Goal: Information Seeking & Learning: Learn about a topic

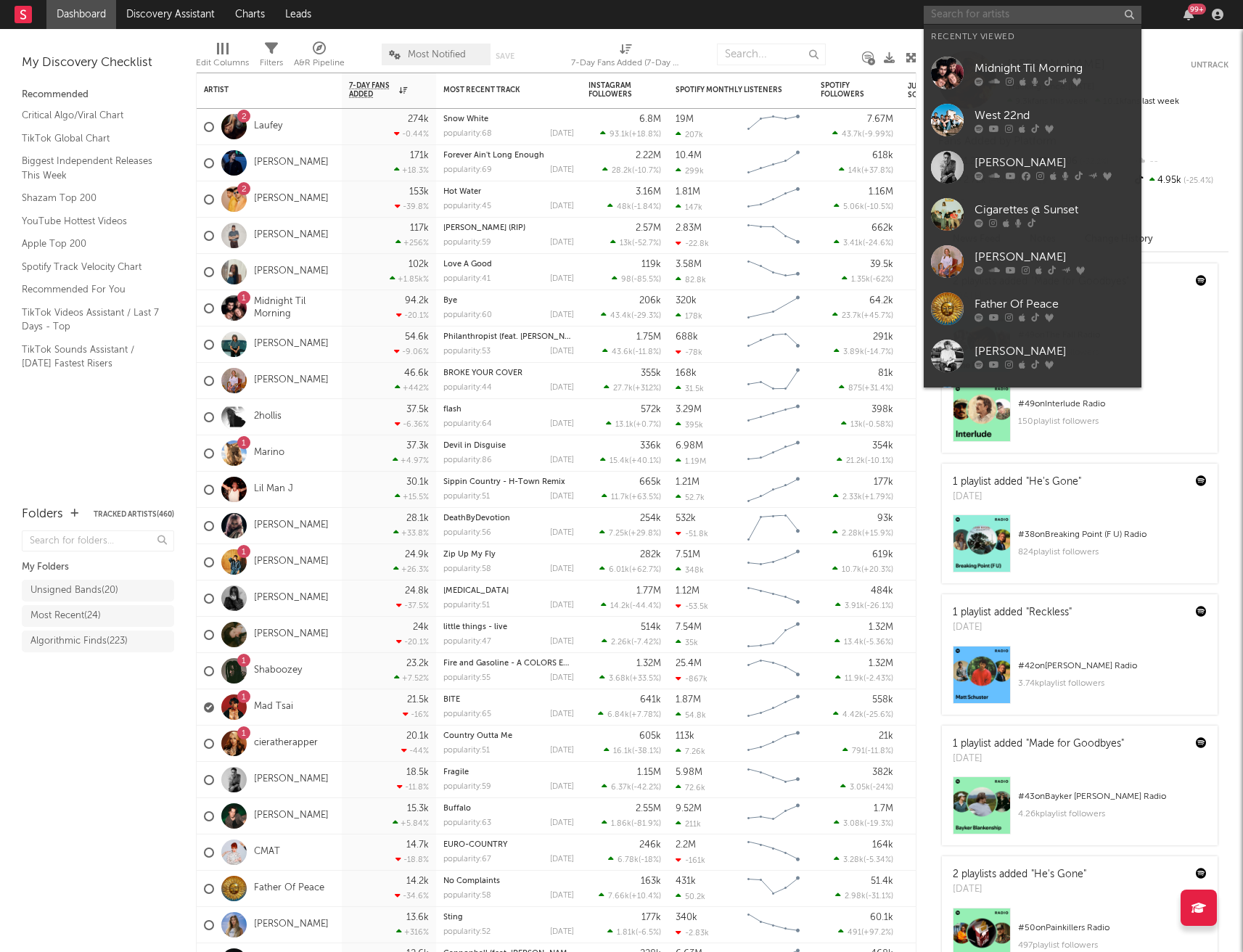
click at [989, 15] on input "text" at bounding box center [1032, 15] width 217 height 18
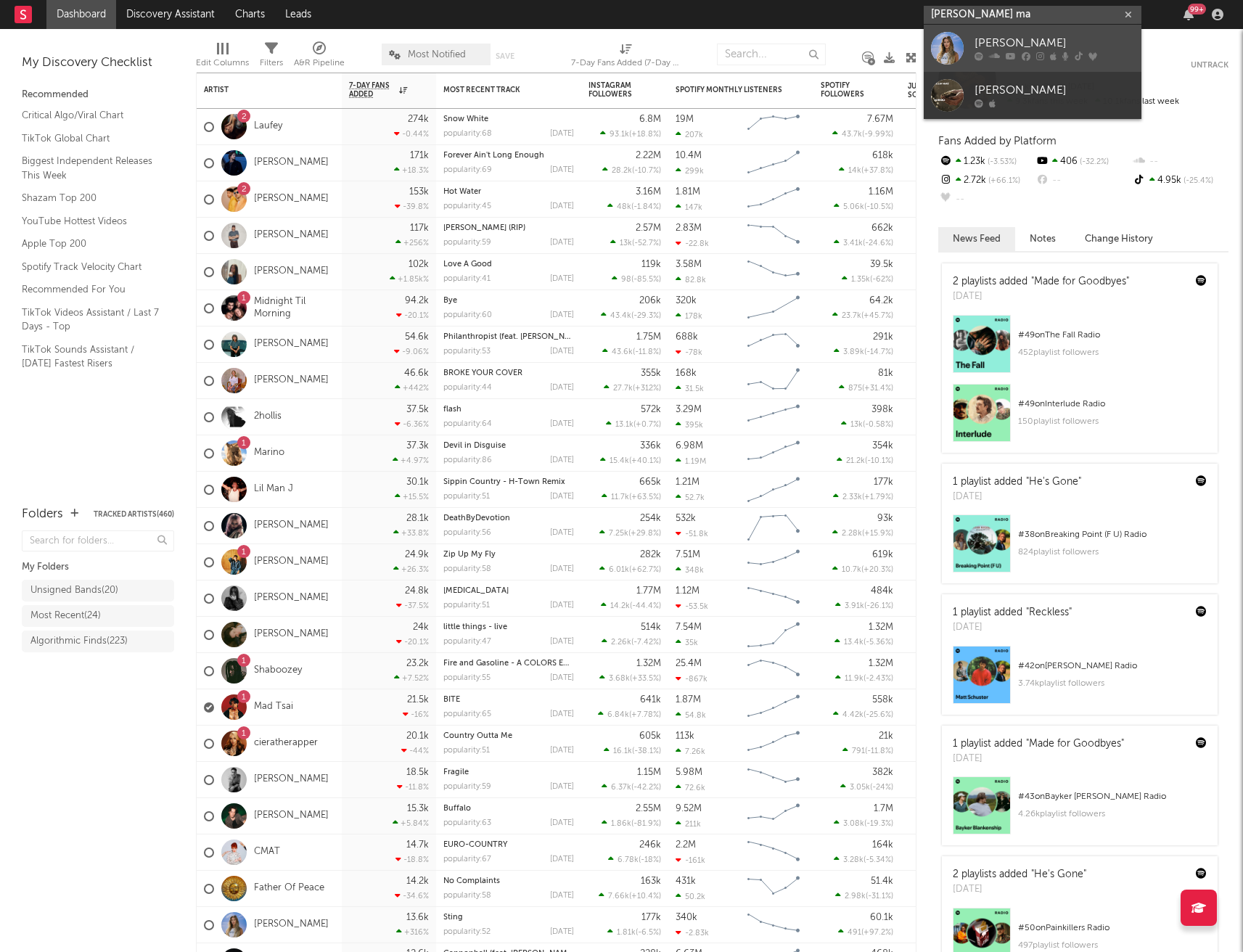
type input "[PERSON_NAME] ma"
click at [1038, 35] on div "[PERSON_NAME]" at bounding box center [1055, 43] width 160 height 17
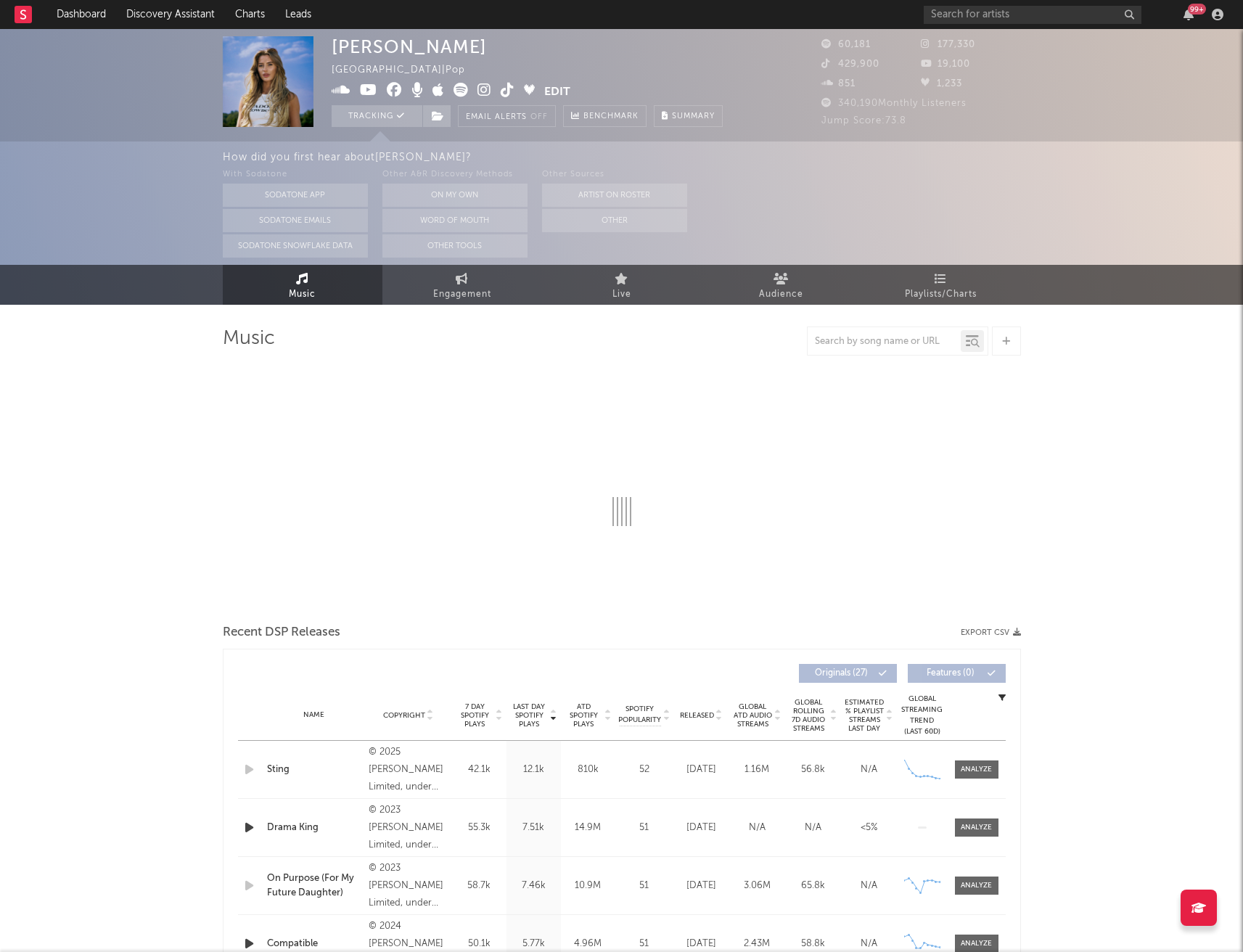
select select "6m"
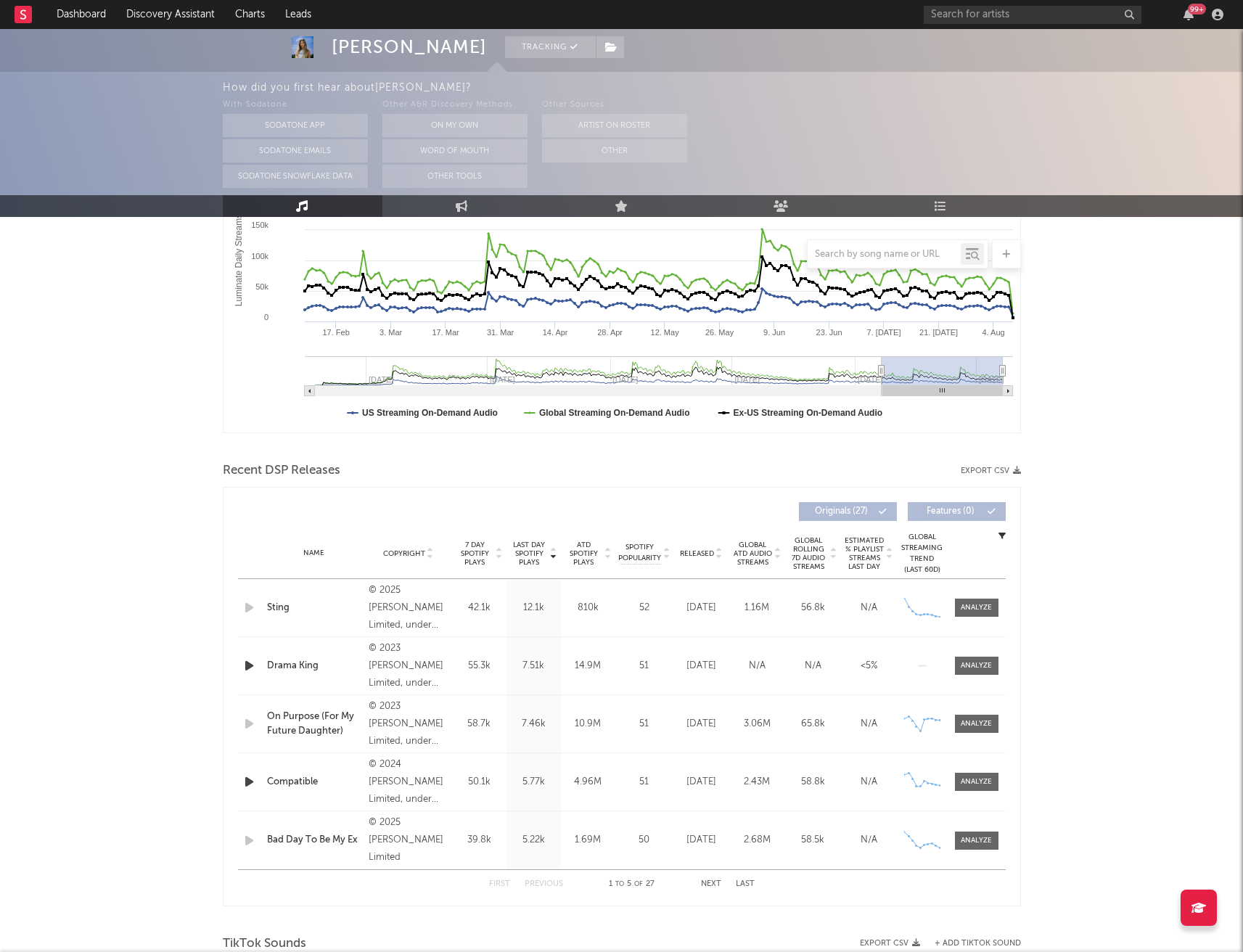
scroll to position [282, 0]
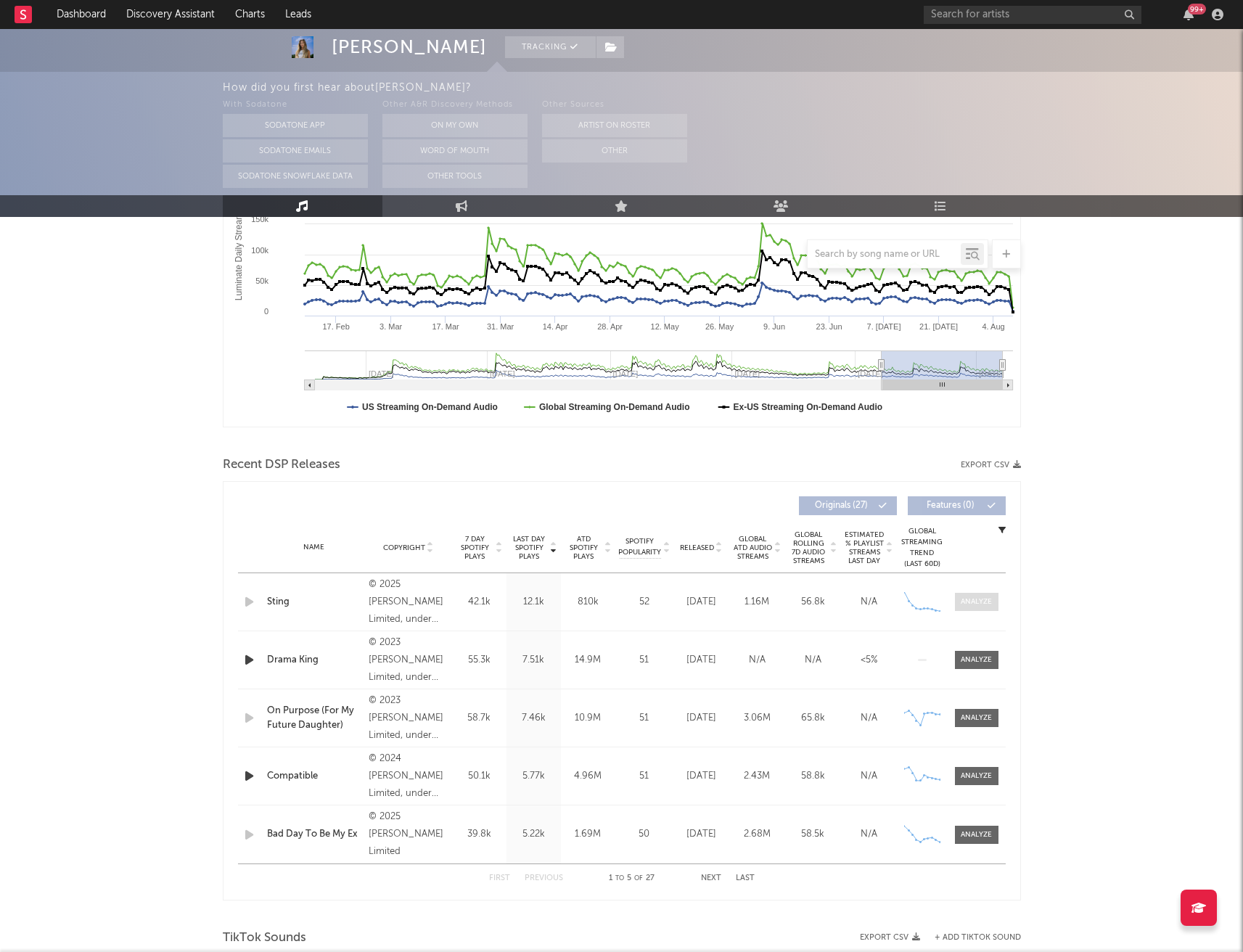
click at [964, 597] on div at bounding box center [977, 602] width 31 height 11
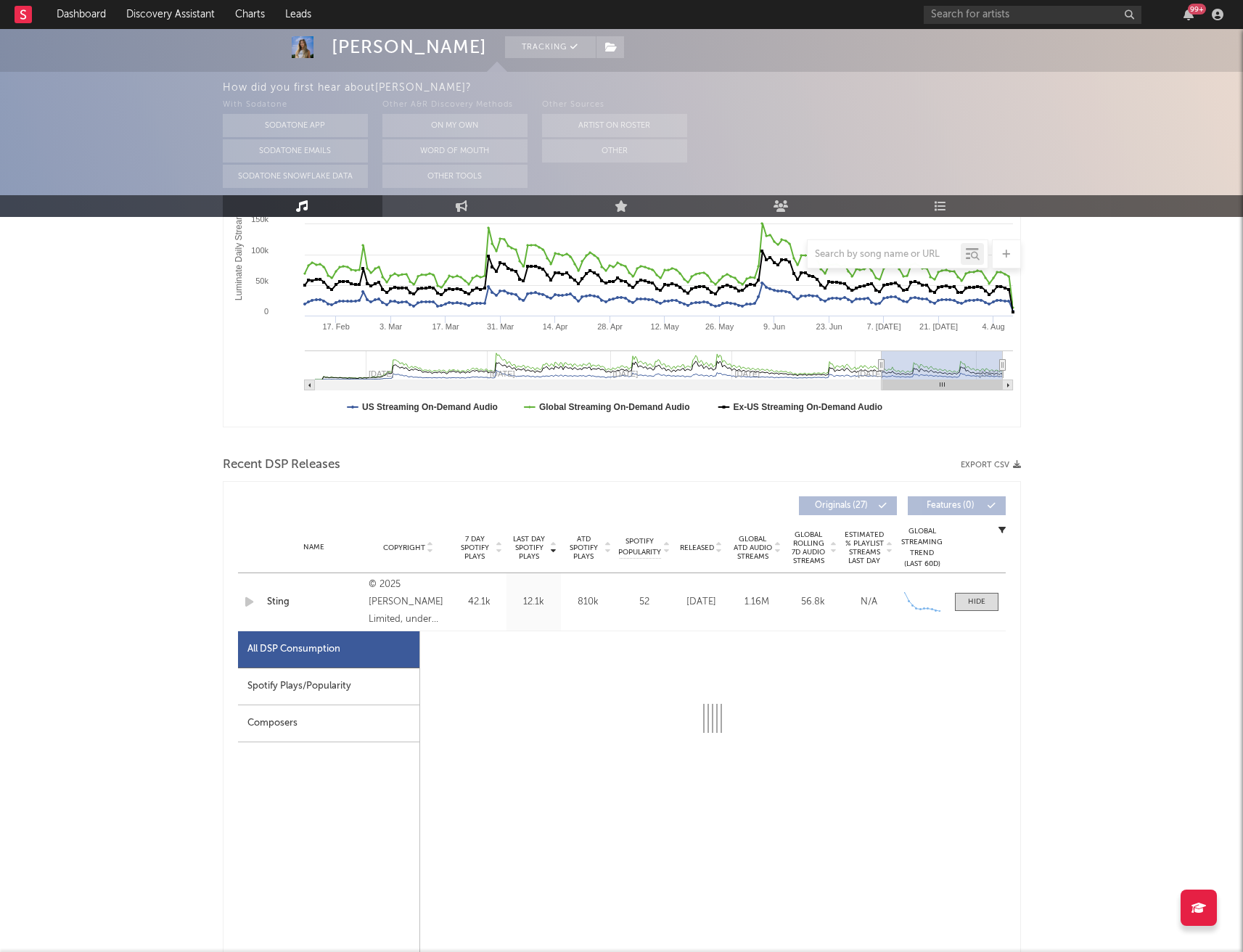
select select "1w"
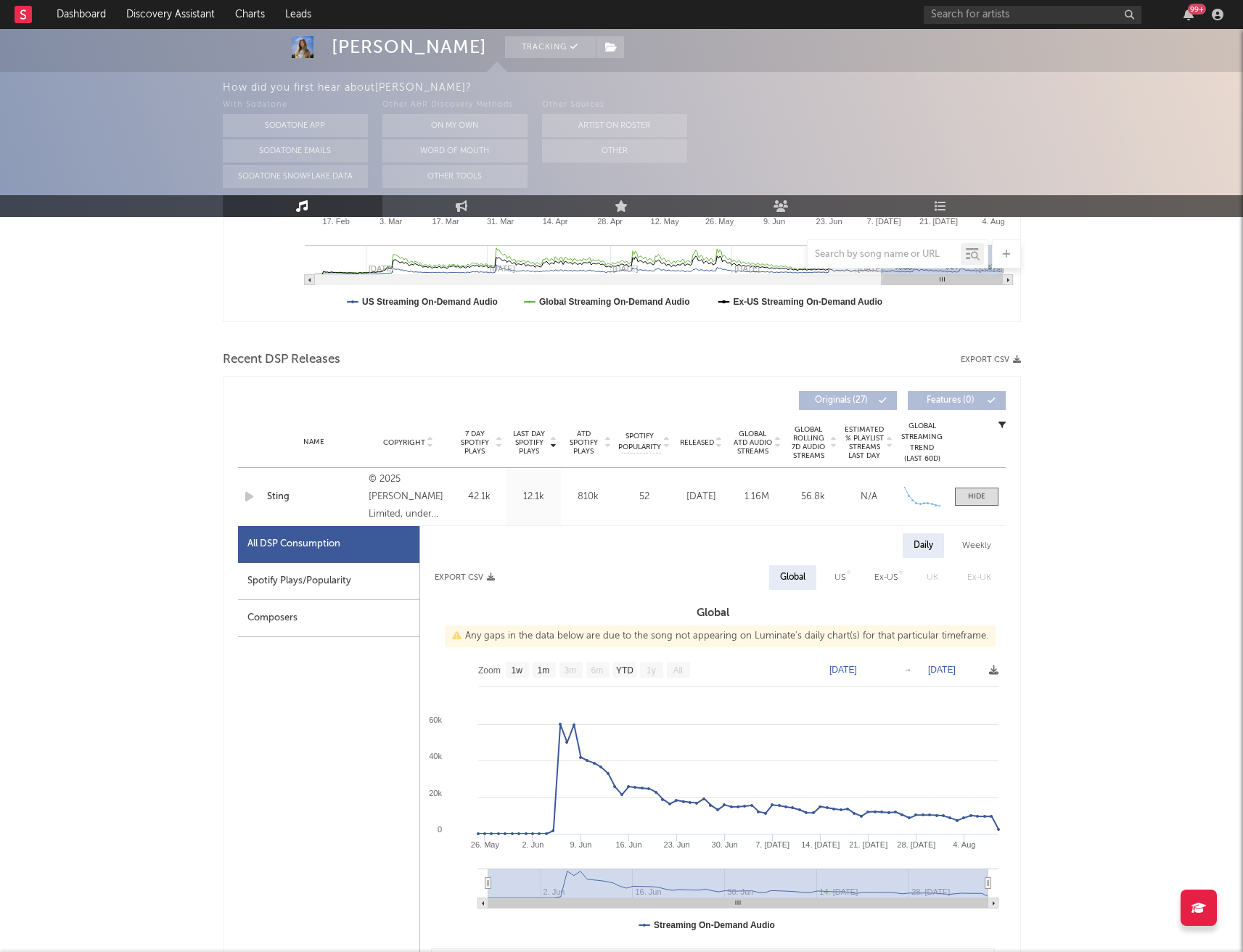
scroll to position [412, 0]
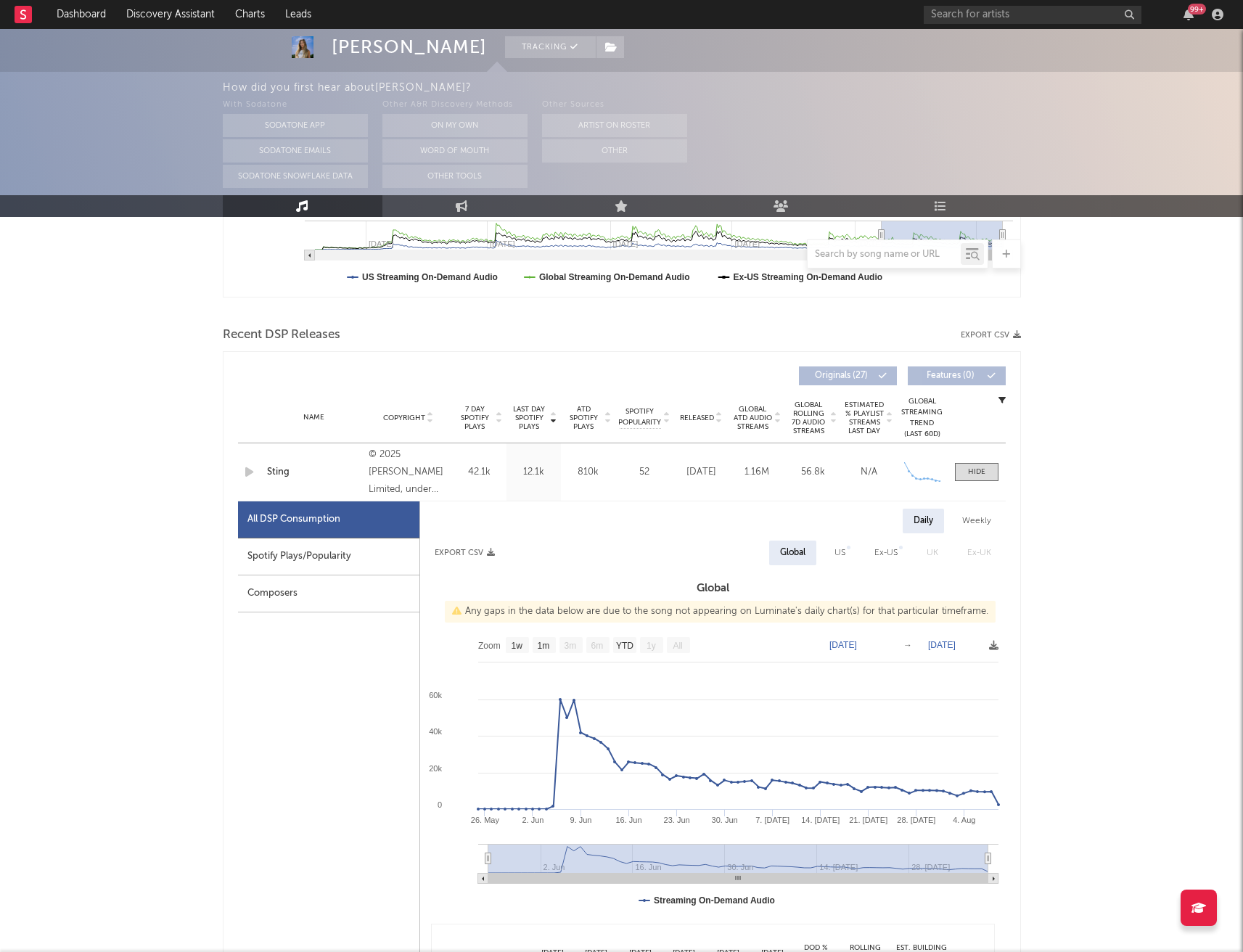
click at [841, 564] on div "US" at bounding box center [840, 553] width 33 height 25
select select "1w"
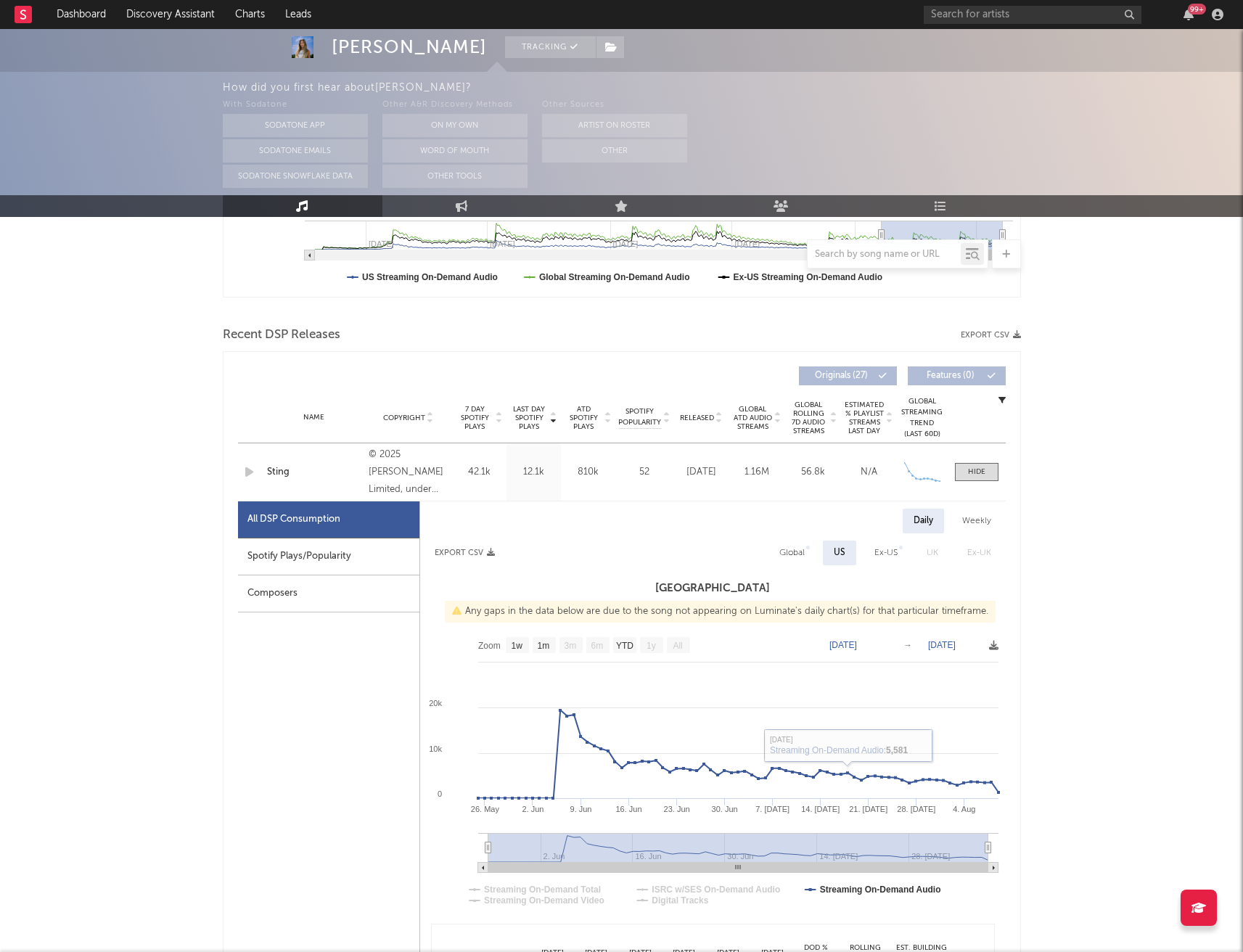
click at [796, 555] on div "Global" at bounding box center [792, 553] width 25 height 17
select select "1w"
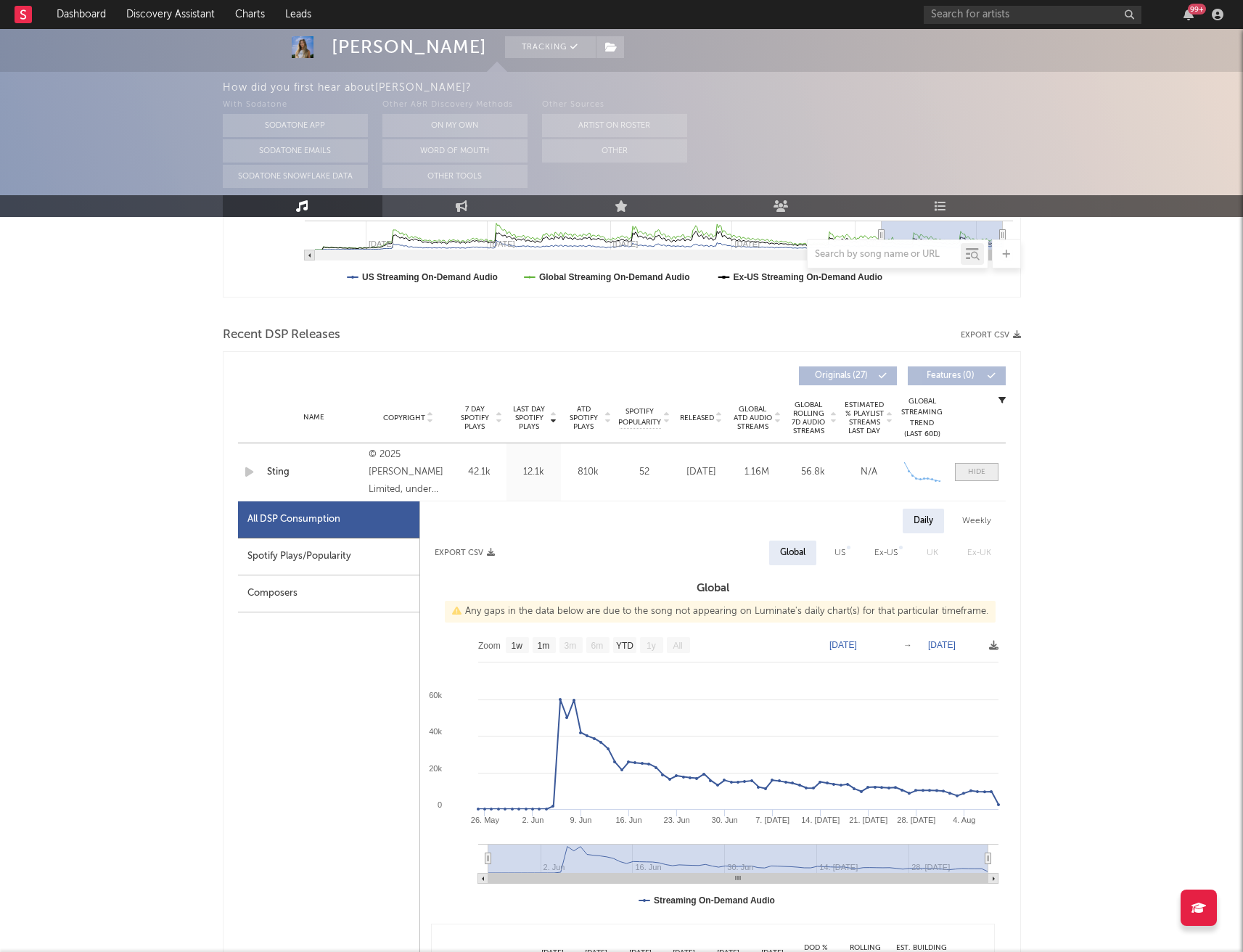
click at [973, 467] on div at bounding box center [977, 472] width 17 height 11
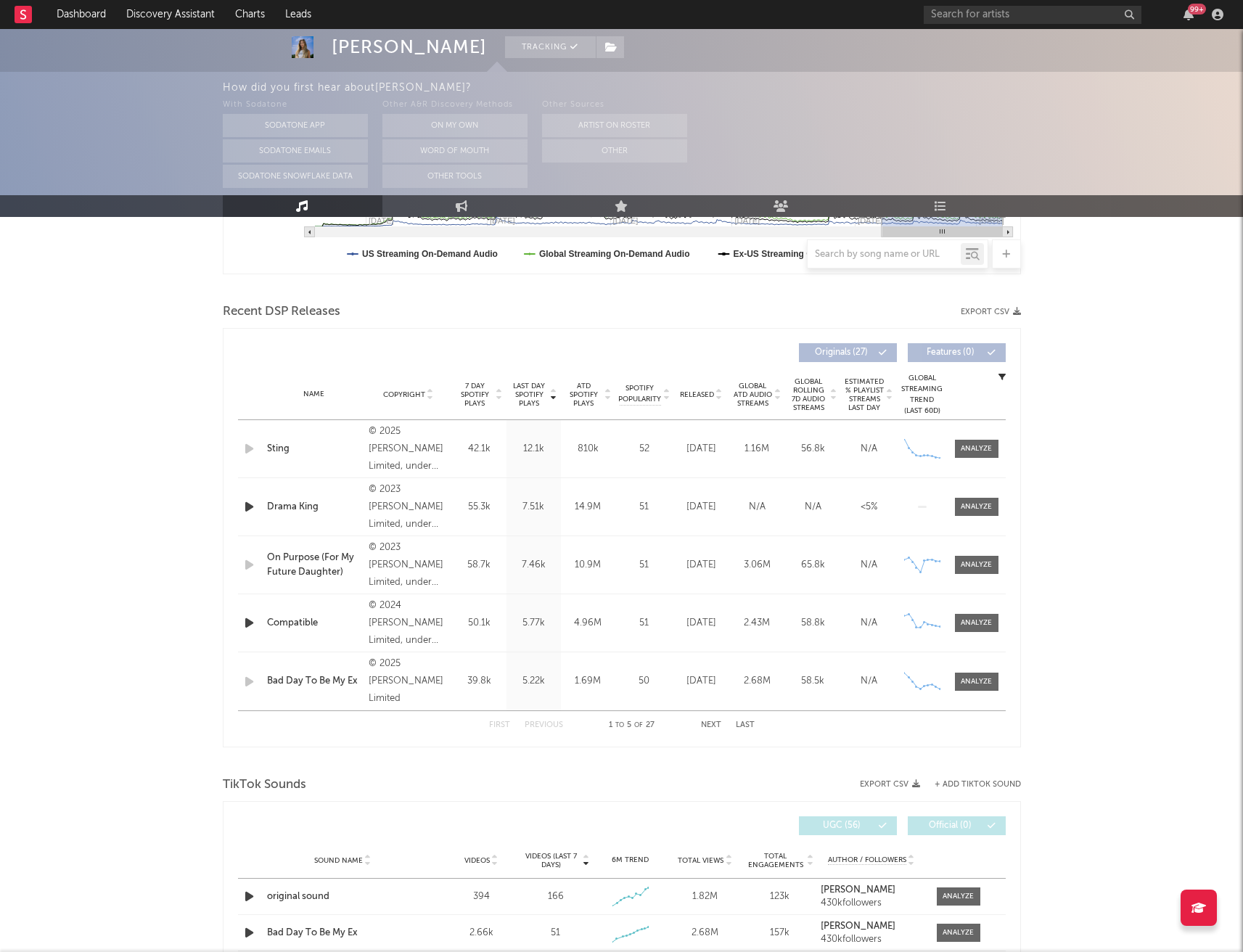
scroll to position [444, 0]
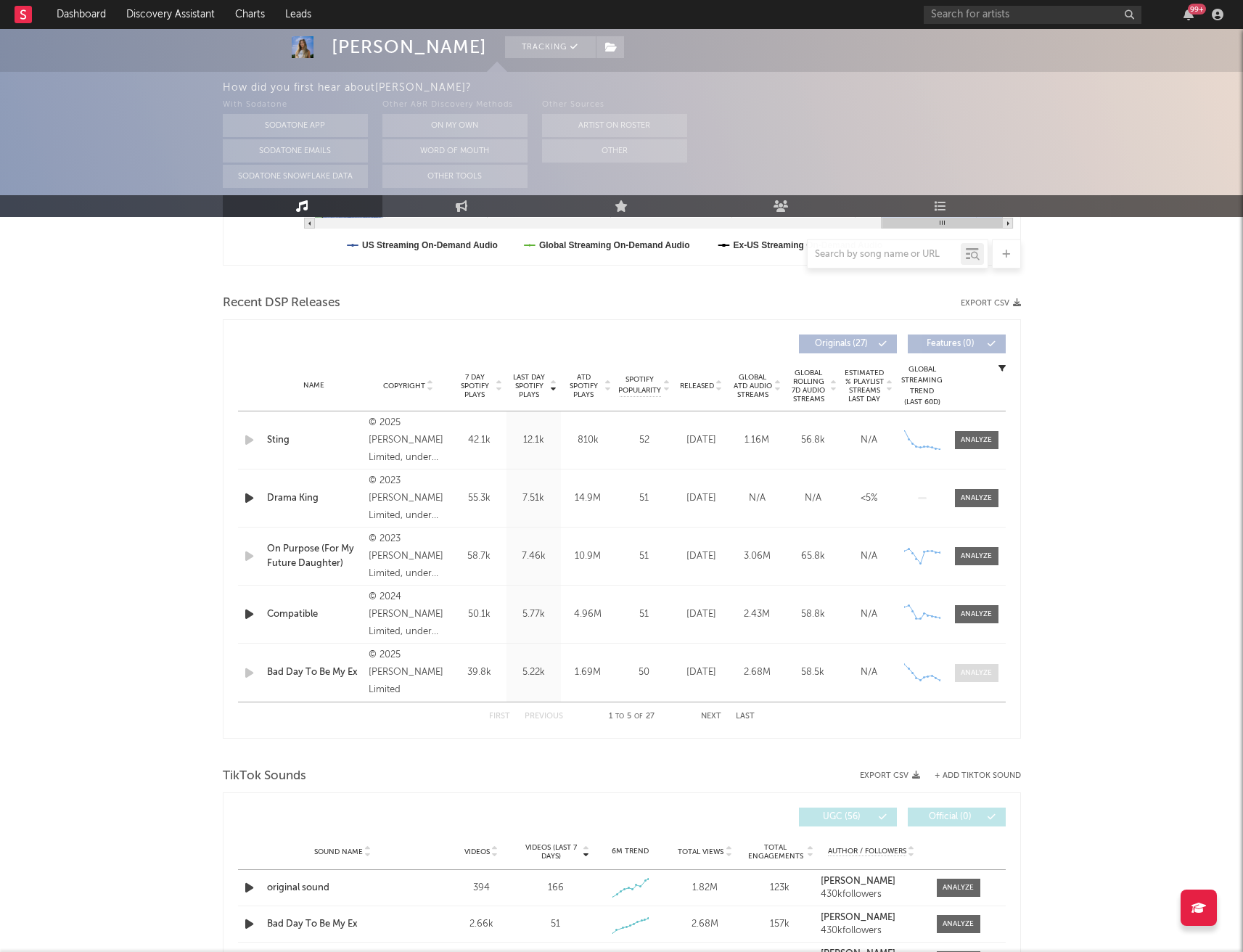
click at [987, 671] on div at bounding box center [977, 673] width 31 height 11
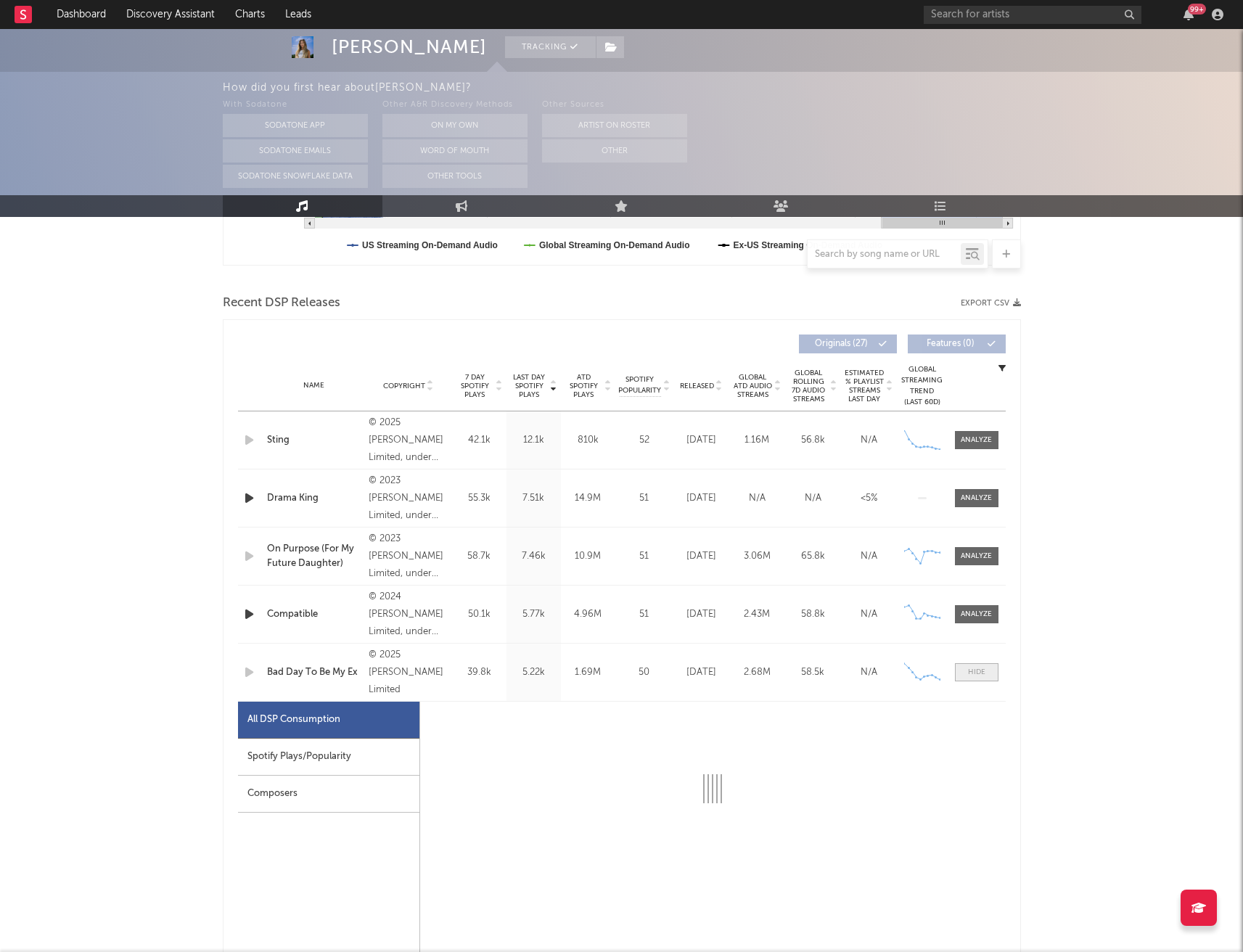
select select "1w"
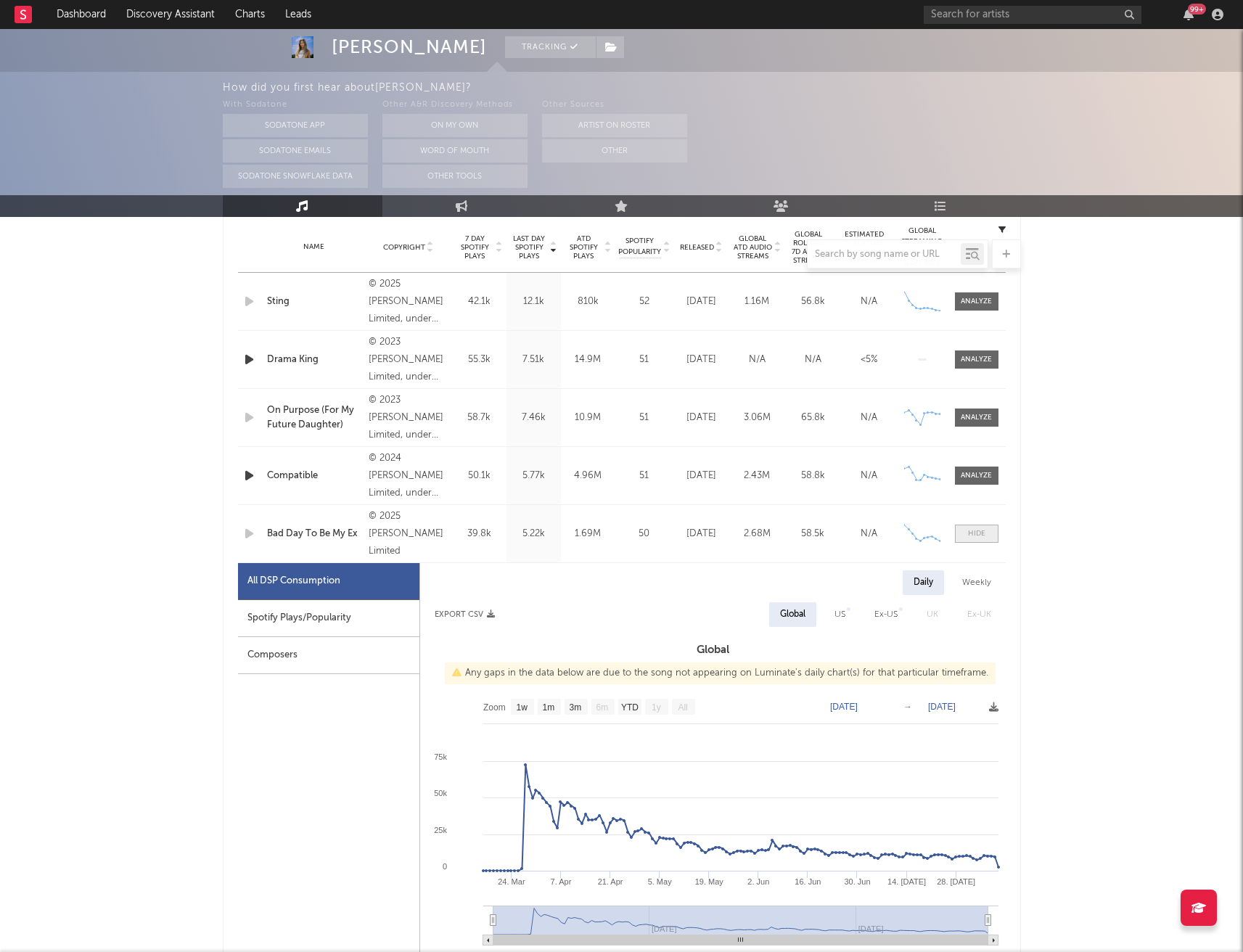
scroll to position [604, 0]
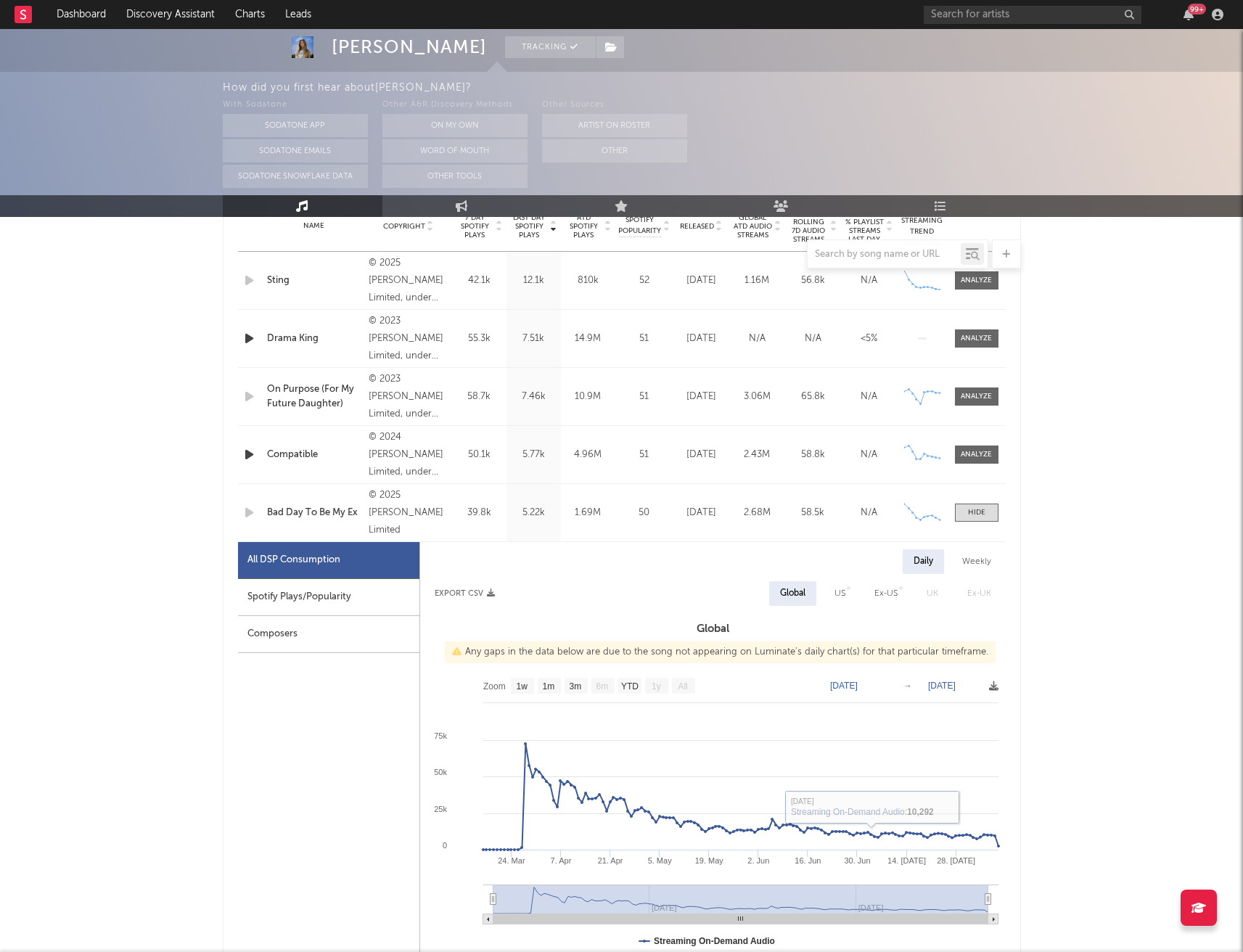
click at [837, 595] on div "US" at bounding box center [840, 593] width 11 height 17
select select "1w"
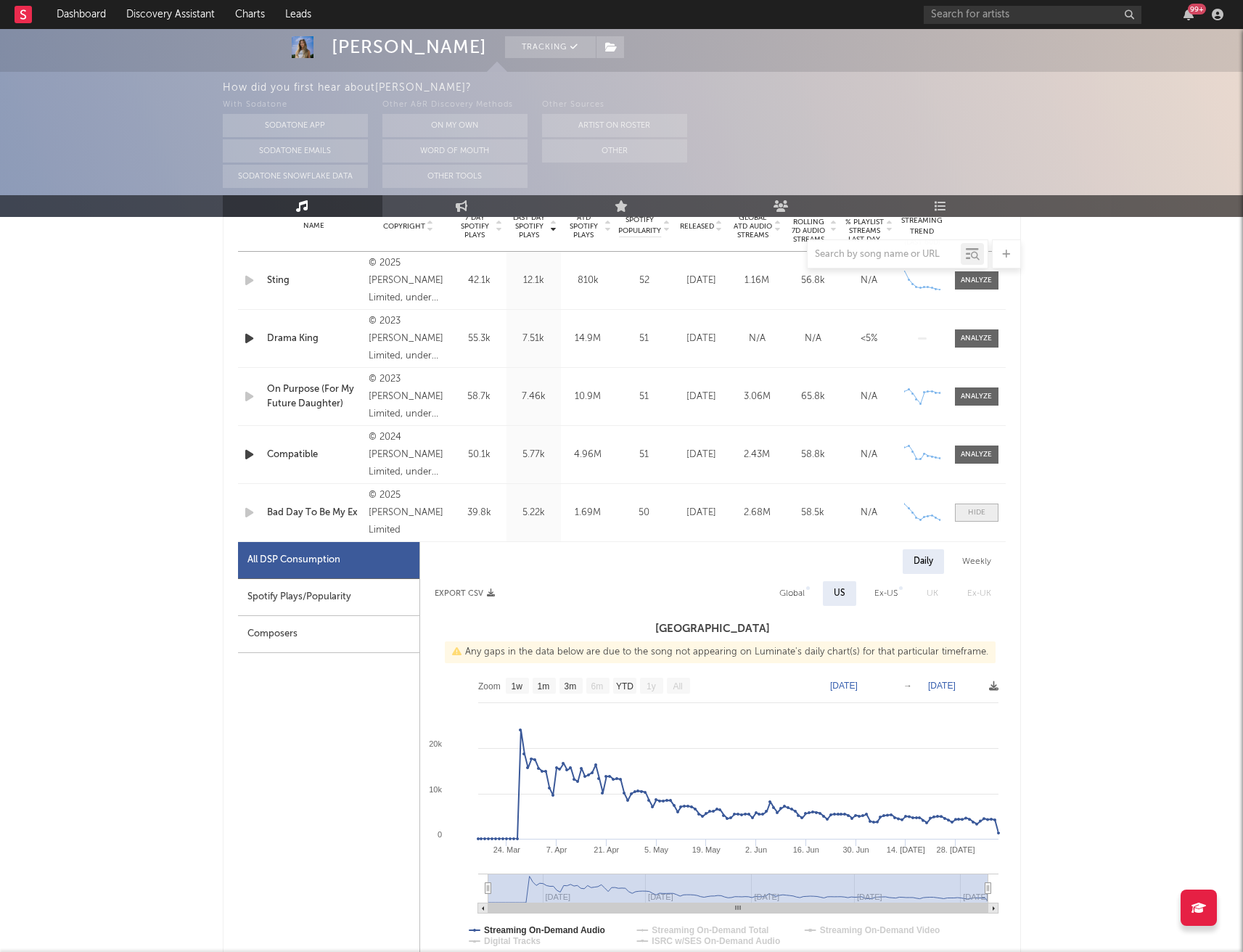
click at [976, 519] on span at bounding box center [977, 513] width 44 height 18
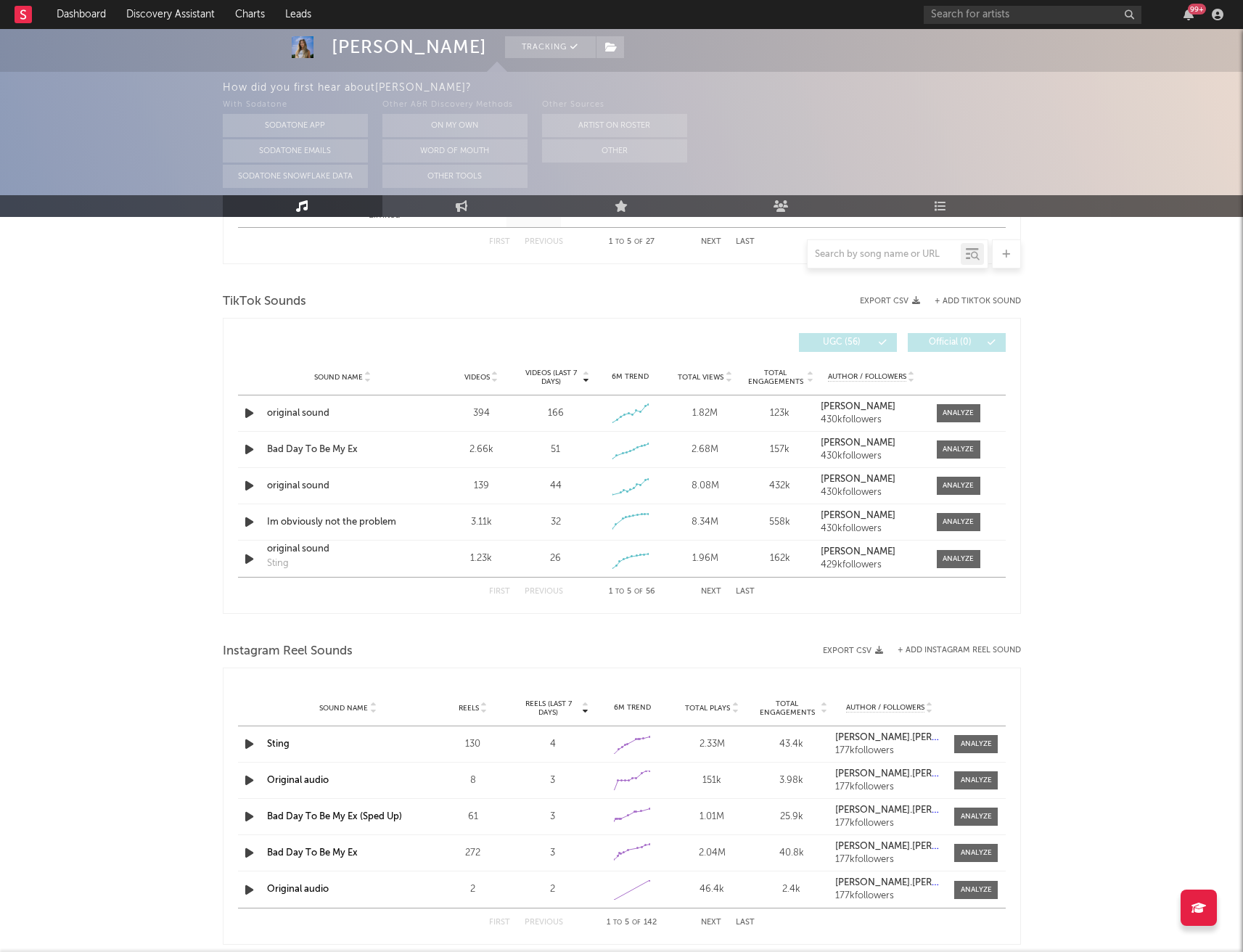
scroll to position [923, 0]
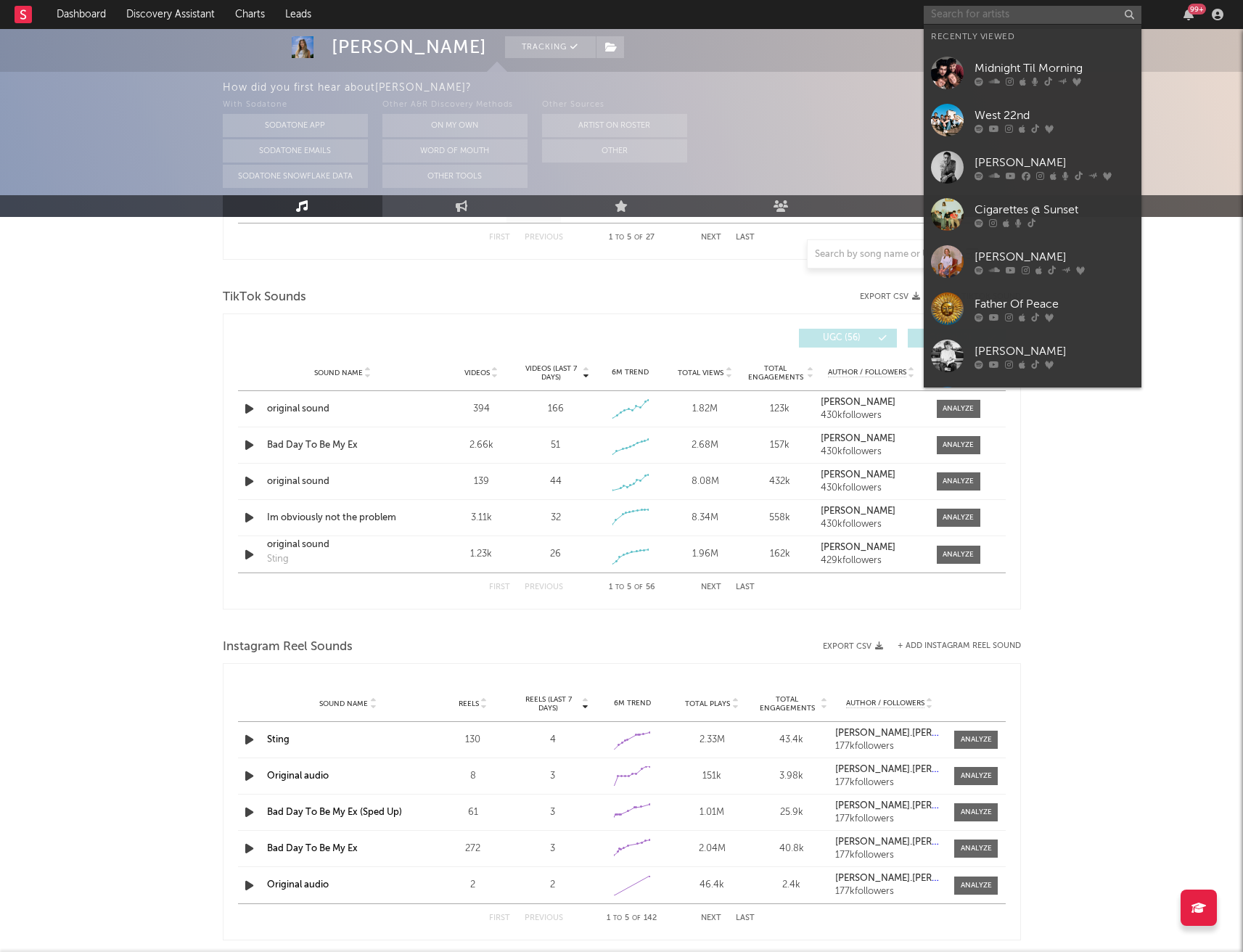
click at [972, 12] on input "text" at bounding box center [1032, 15] width 217 height 18
click at [1019, 72] on div "Midnight Til Morning" at bounding box center [1055, 67] width 160 height 17
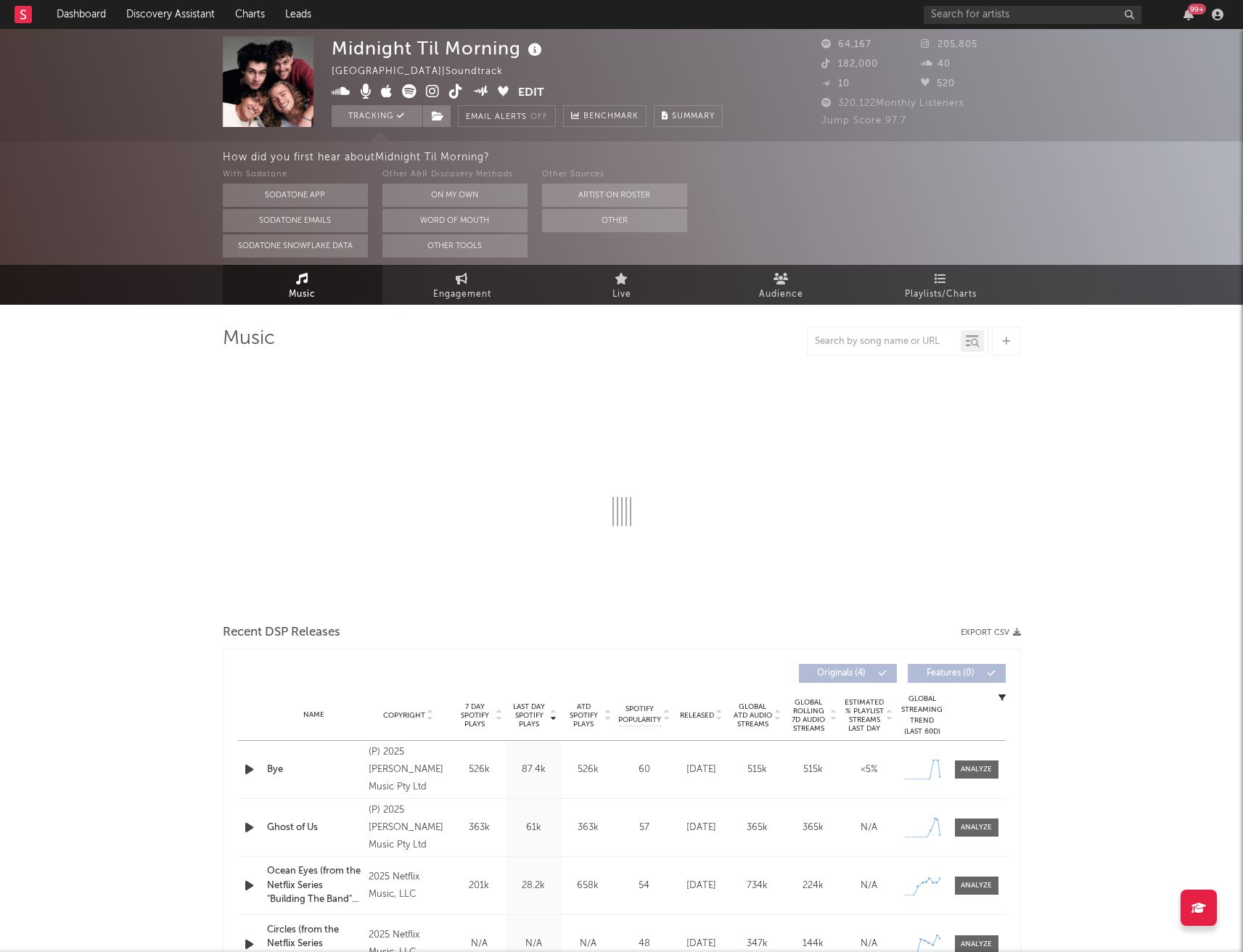
select select "1w"
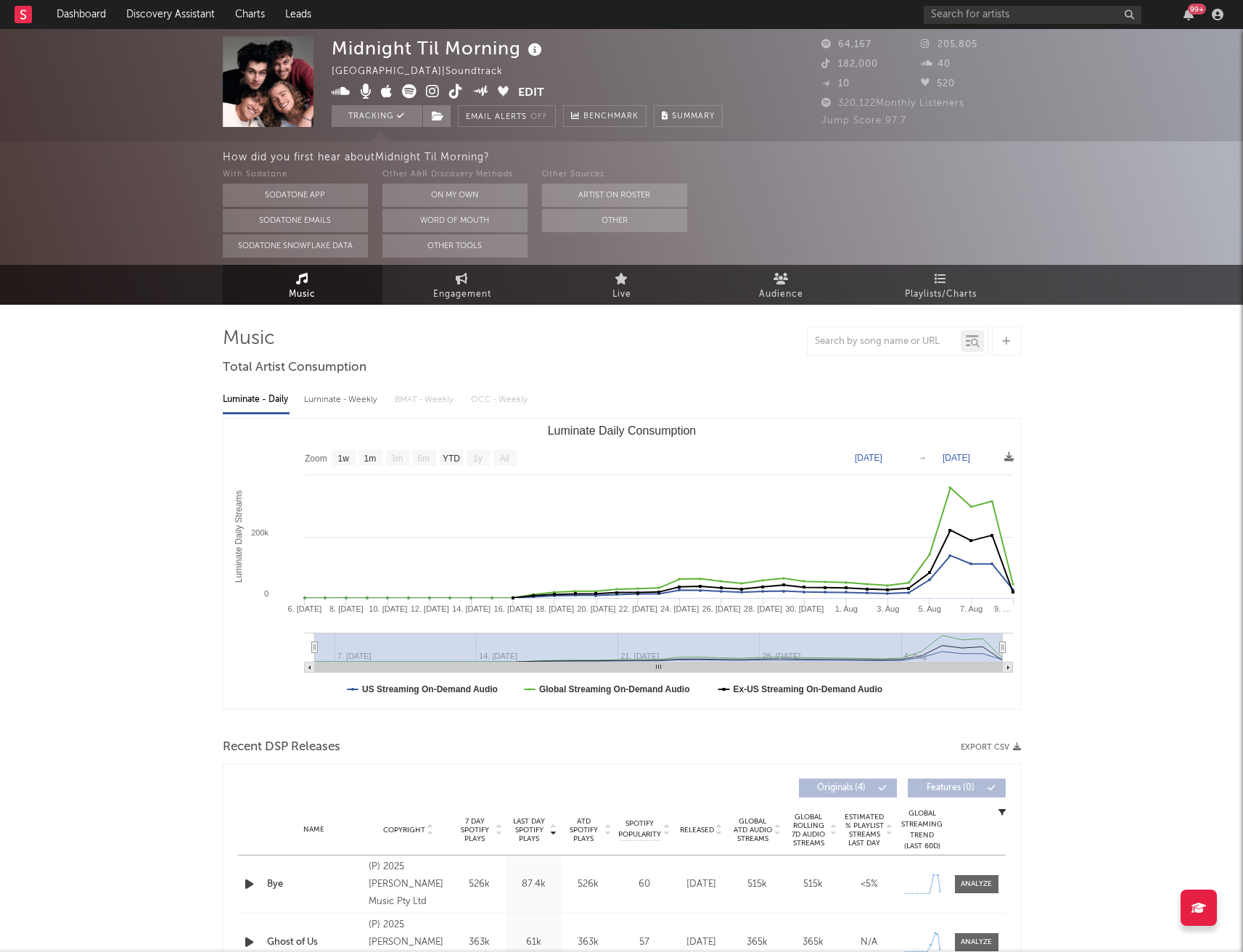
click at [360, 406] on div "Luminate - Weekly" at bounding box center [342, 399] width 76 height 25
select select "1w"
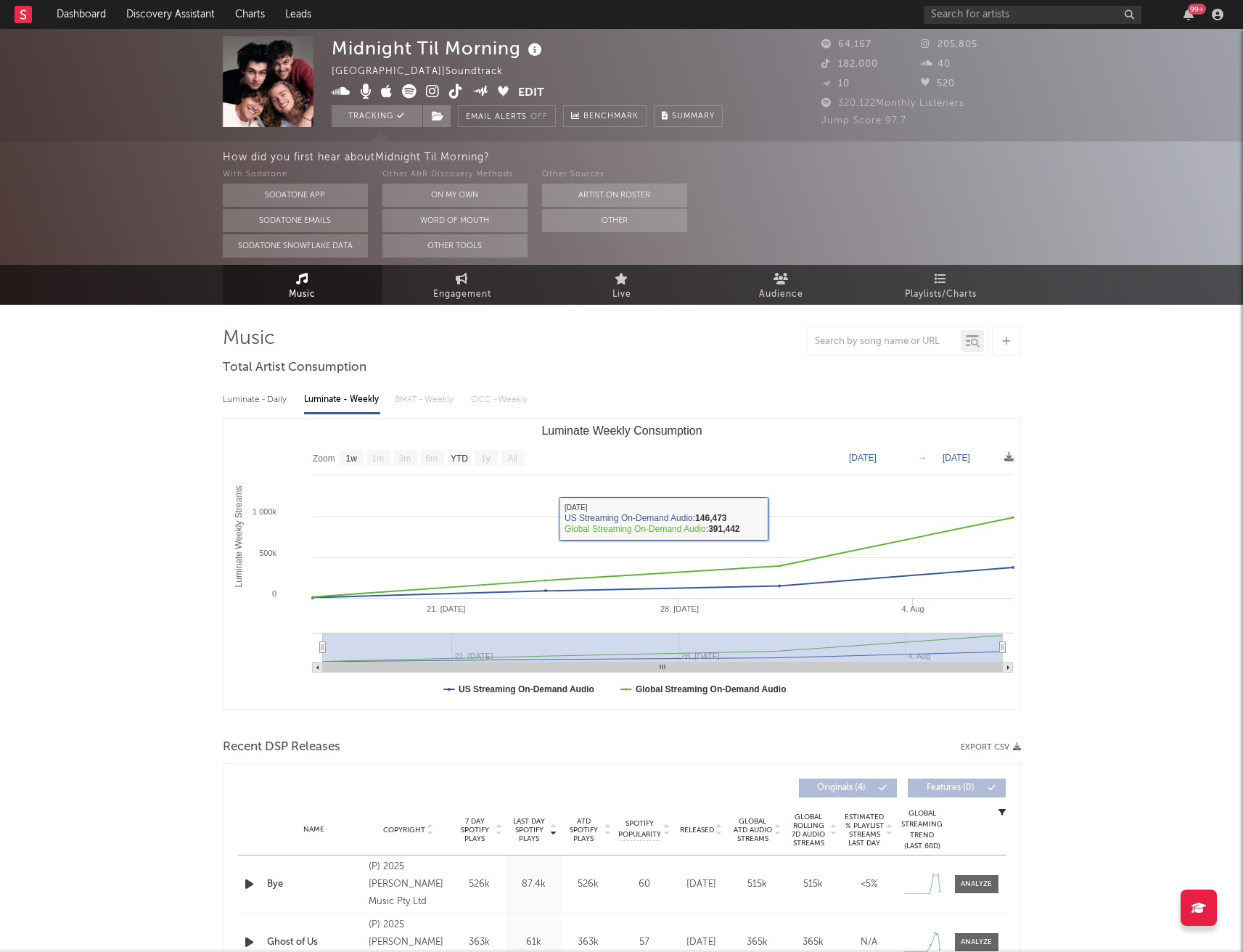
click at [266, 392] on div "Luminate - Daily" at bounding box center [256, 399] width 66 height 25
select select "1w"
